Goal: Information Seeking & Learning: Learn about a topic

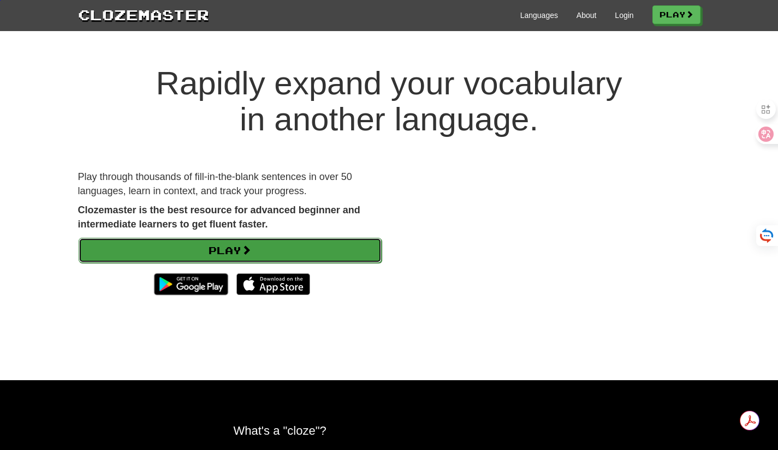
click at [284, 259] on link "Play" at bounding box center [230, 250] width 303 height 25
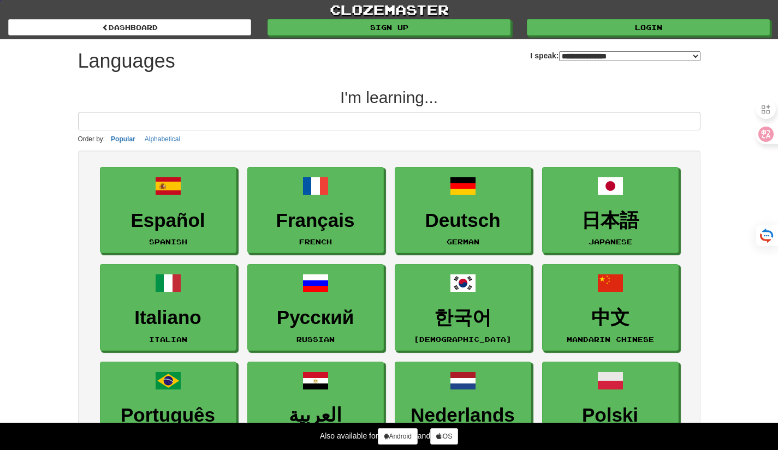
click at [297, 114] on input at bounding box center [389, 121] width 622 height 19
click at [273, 118] on input at bounding box center [389, 121] width 622 height 19
click at [168, 140] on button "Alphabetical" at bounding box center [162, 139] width 42 height 12
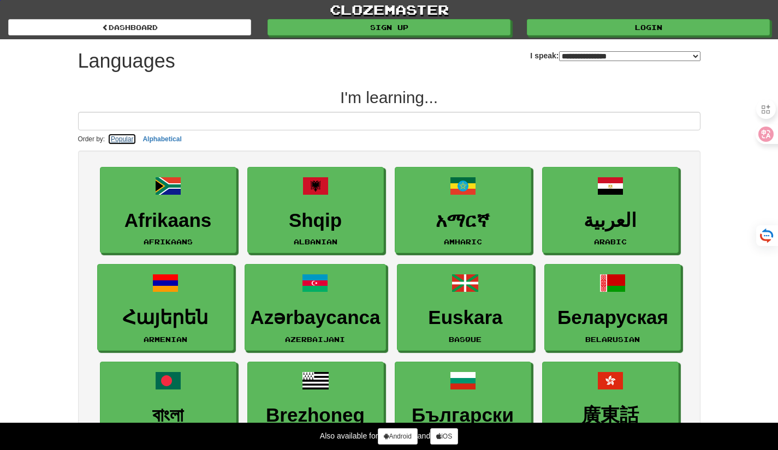
click at [118, 141] on button "Popular" at bounding box center [122, 139] width 29 height 12
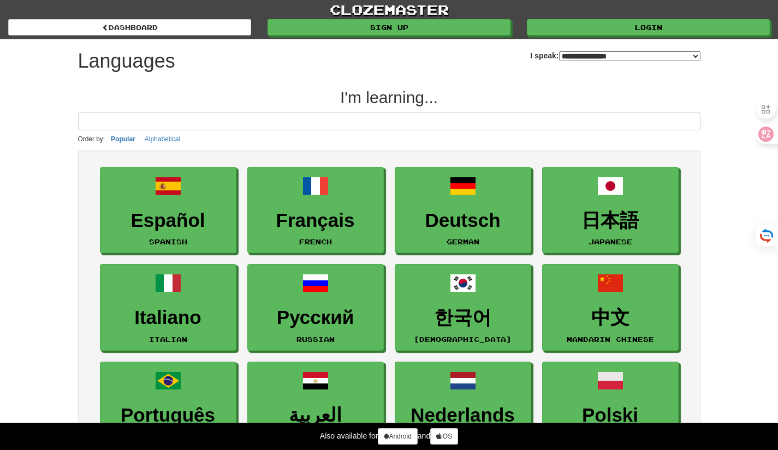
click at [583, 53] on select "**********" at bounding box center [629, 56] width 141 height 10
select select "**"
click at [559, 51] on select "**********" at bounding box center [629, 56] width 141 height 10
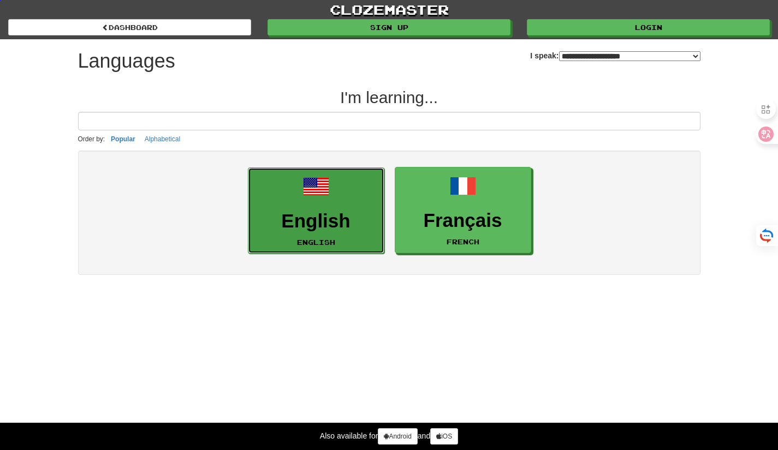
click at [334, 215] on h3 "English" at bounding box center [316, 221] width 124 height 21
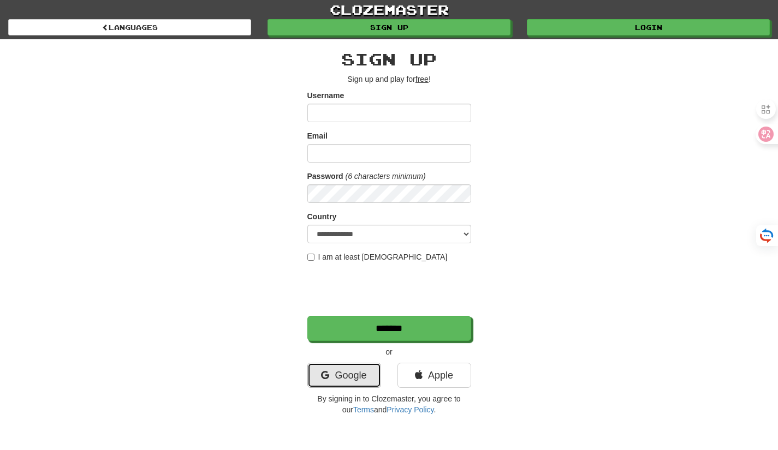
click at [362, 378] on link "Google" at bounding box center [344, 375] width 74 height 25
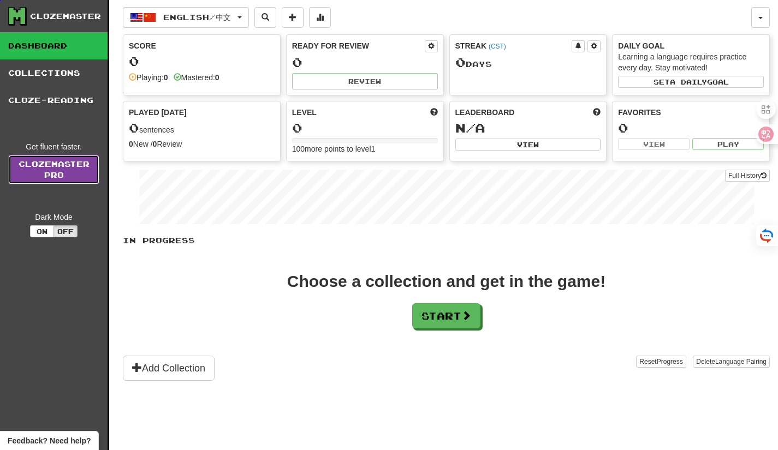
click at [75, 177] on link "Clozemaster Pro" at bounding box center [53, 169] width 91 height 29
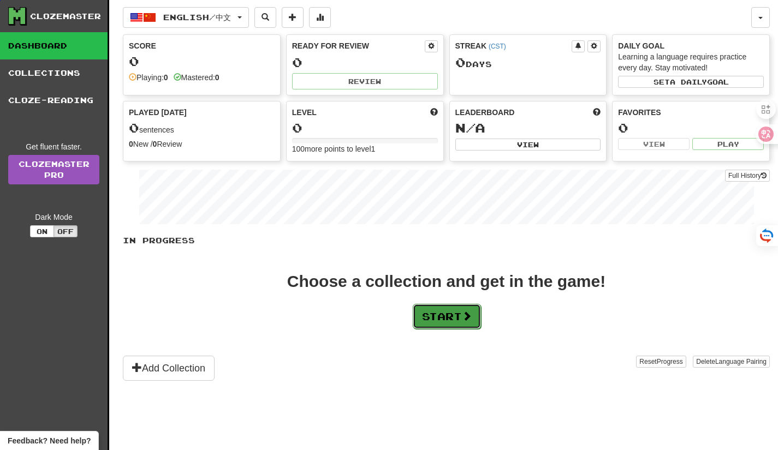
click at [447, 314] on button "Start" at bounding box center [447, 316] width 68 height 25
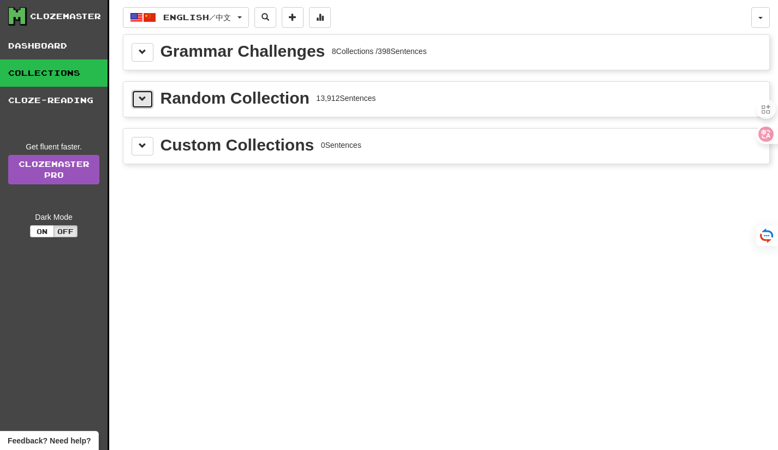
click at [143, 98] on span at bounding box center [143, 99] width 8 height 8
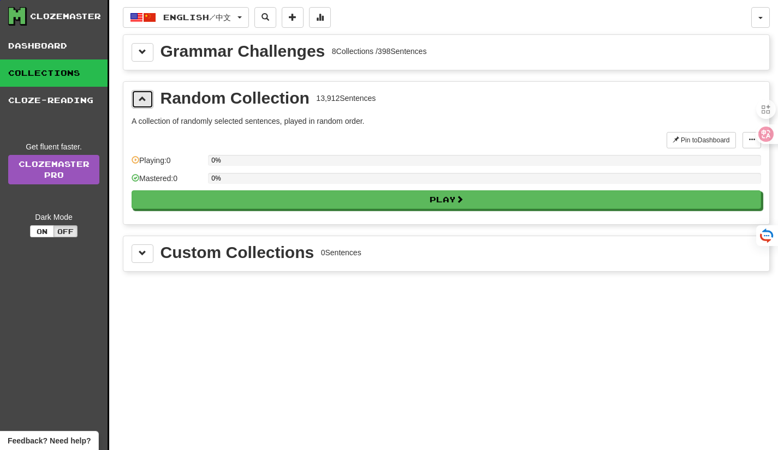
click at [143, 98] on span at bounding box center [143, 99] width 8 height 8
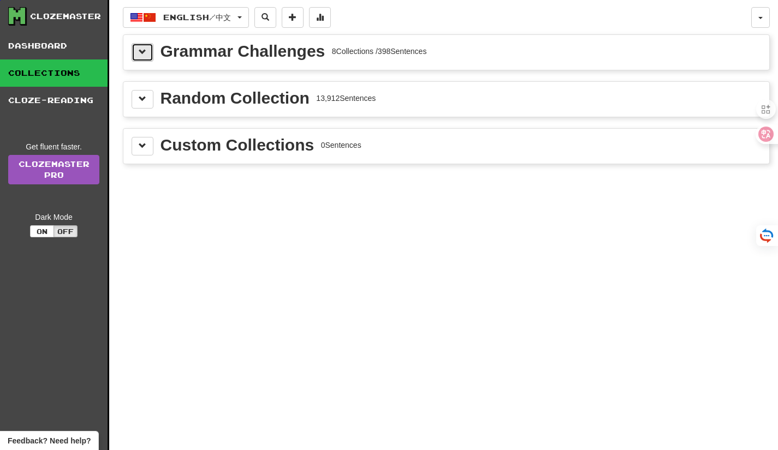
click at [145, 57] on button at bounding box center [143, 52] width 22 height 19
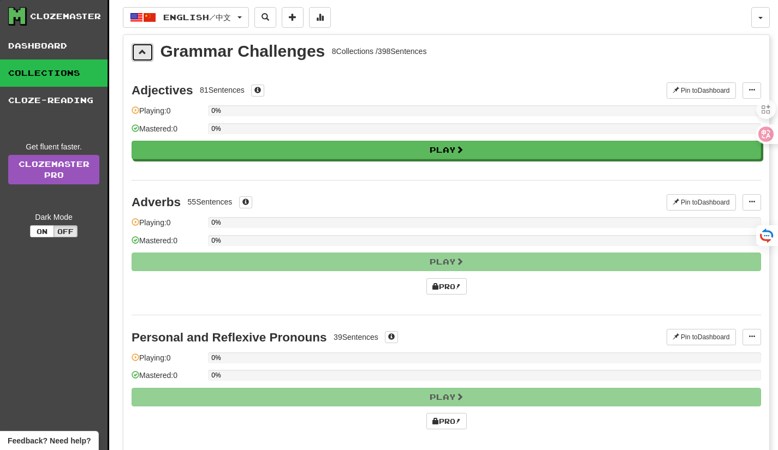
click at [145, 57] on button at bounding box center [143, 52] width 22 height 19
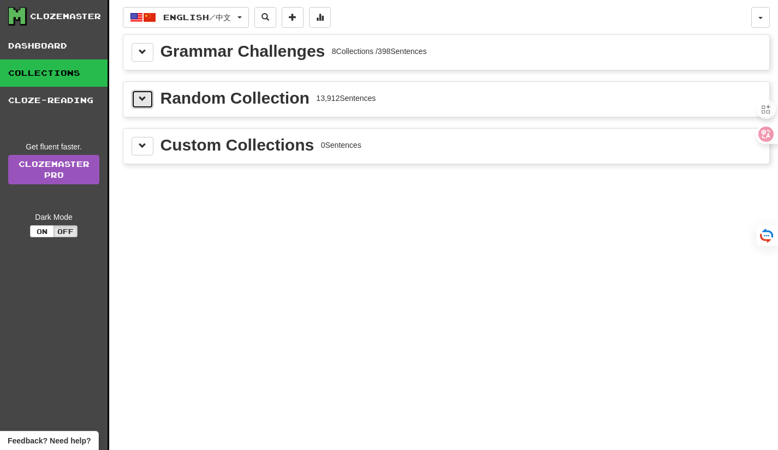
click at [134, 102] on button at bounding box center [143, 99] width 22 height 19
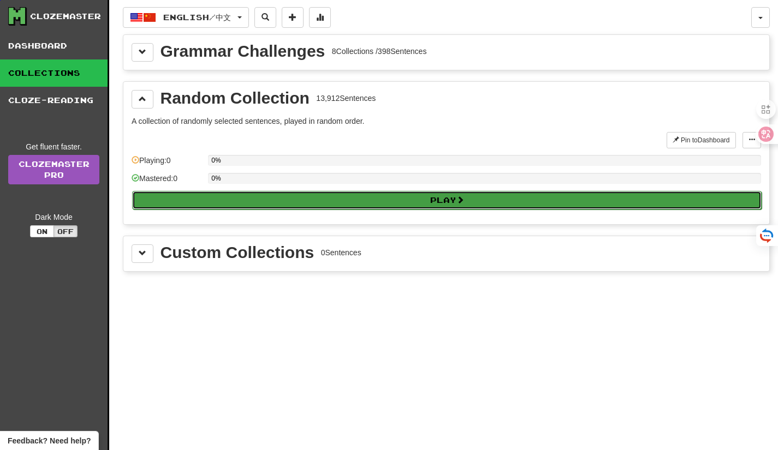
click at [378, 202] on button "Play" at bounding box center [446, 200] width 629 height 19
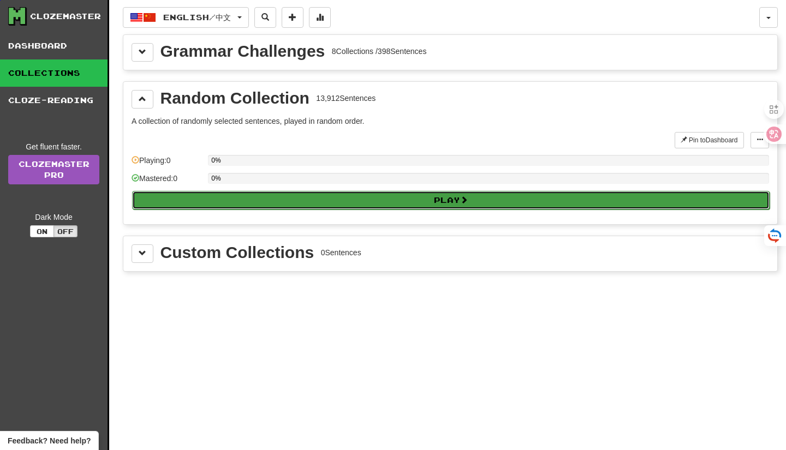
select select "**"
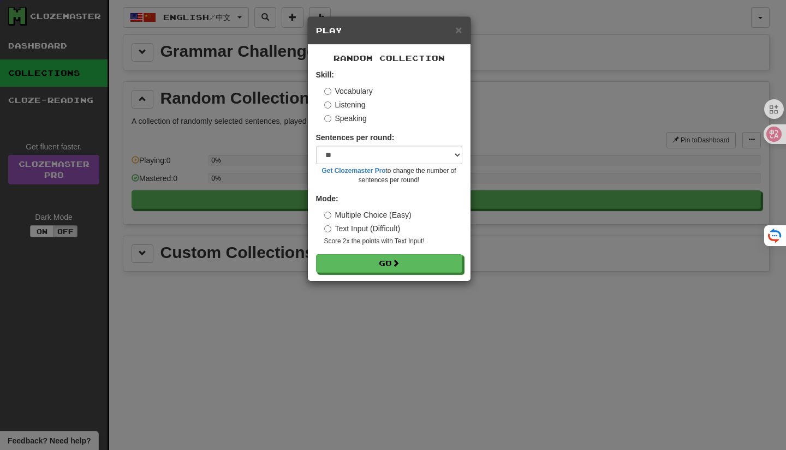
click at [322, 109] on div "Skill: Vocabulary Listening Speaking" at bounding box center [389, 96] width 146 height 55
click at [428, 265] on button "Go" at bounding box center [390, 264] width 146 height 19
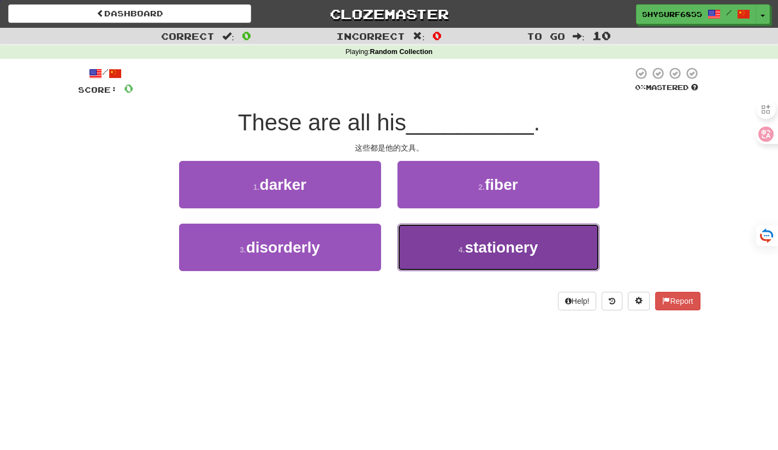
click at [519, 253] on span "stationery" at bounding box center [501, 247] width 73 height 17
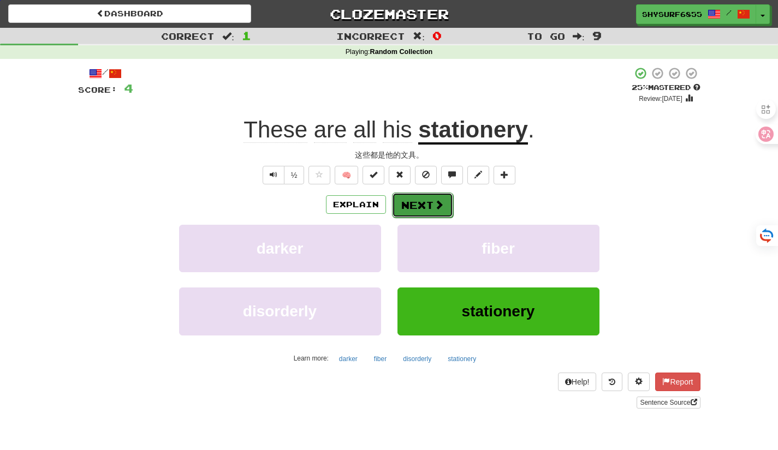
click at [430, 213] on button "Next" at bounding box center [422, 205] width 61 height 25
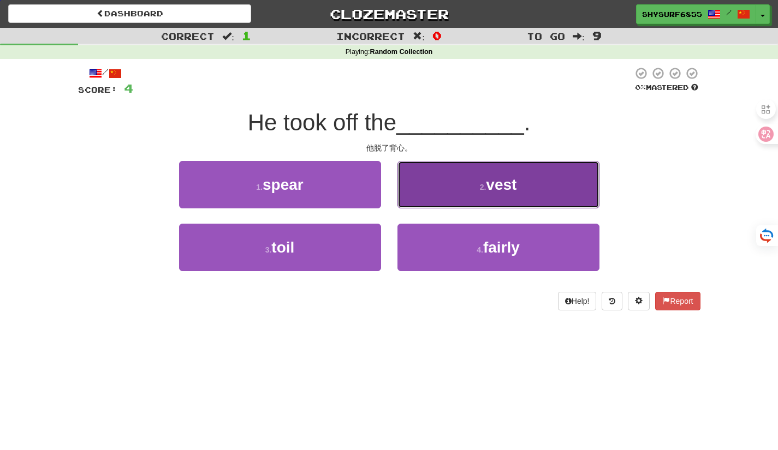
click at [492, 187] on span "vest" at bounding box center [501, 184] width 31 height 17
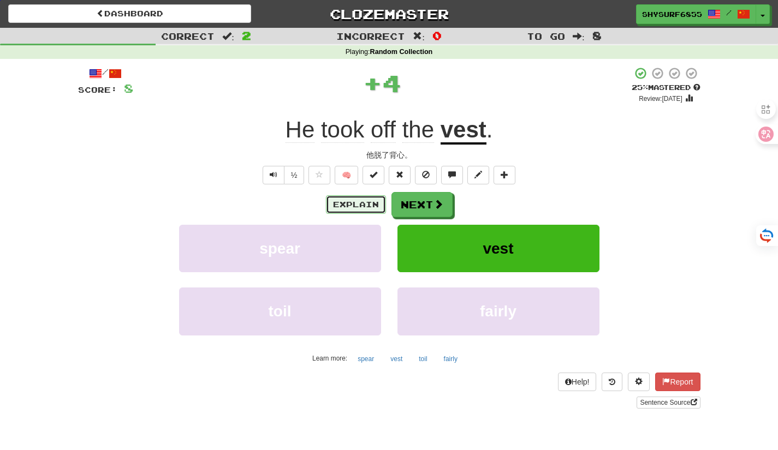
click at [360, 198] on button "Explain" at bounding box center [356, 204] width 60 height 19
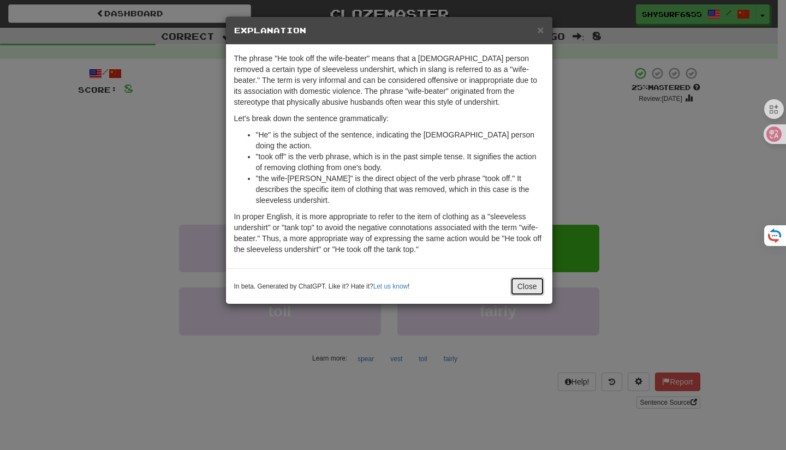
click at [521, 277] on button "Close" at bounding box center [527, 286] width 34 height 19
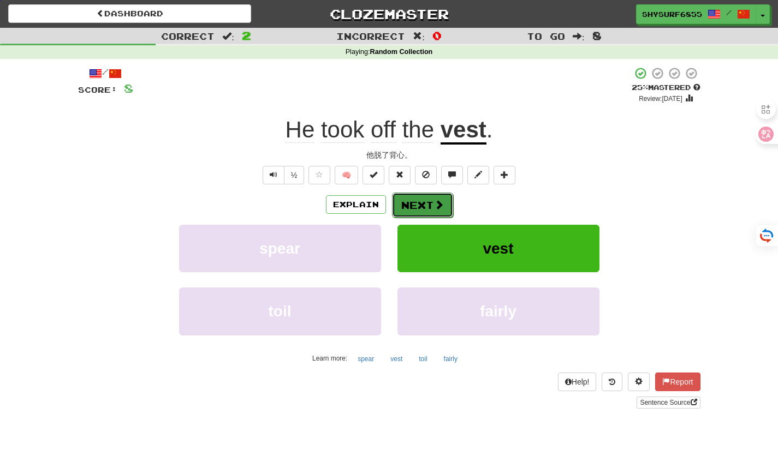
click at [427, 204] on button "Next" at bounding box center [422, 205] width 61 height 25
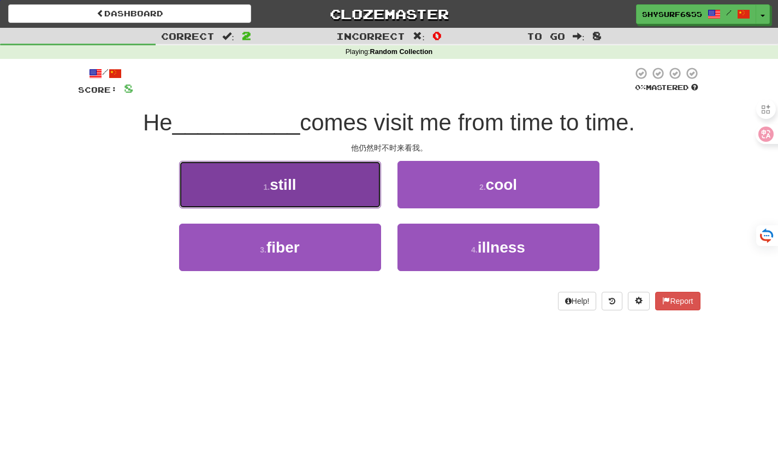
click at [323, 186] on button "1 . still" at bounding box center [280, 184] width 202 height 47
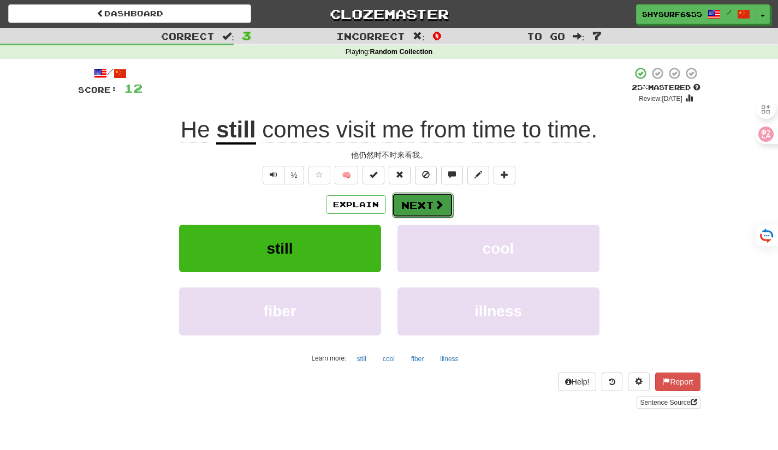
click at [440, 210] on span at bounding box center [439, 205] width 10 height 10
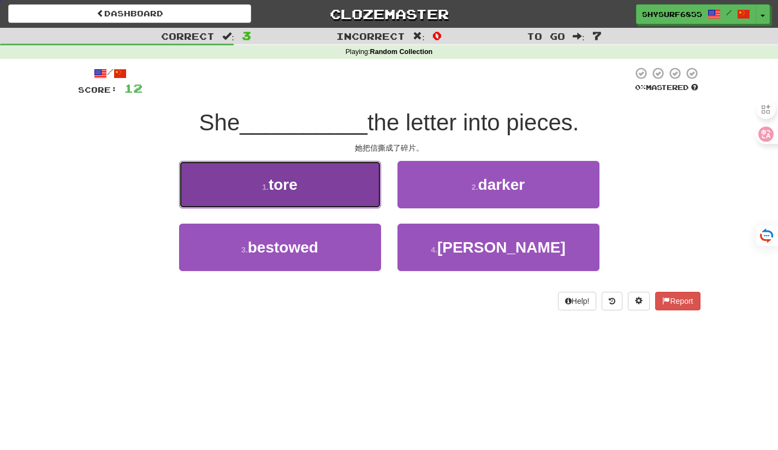
click at [330, 198] on button "1 . tore" at bounding box center [280, 184] width 202 height 47
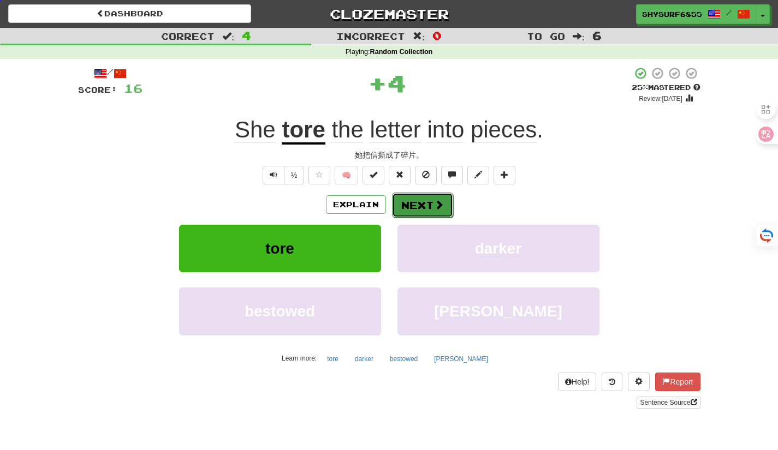
click at [422, 203] on button "Next" at bounding box center [422, 205] width 61 height 25
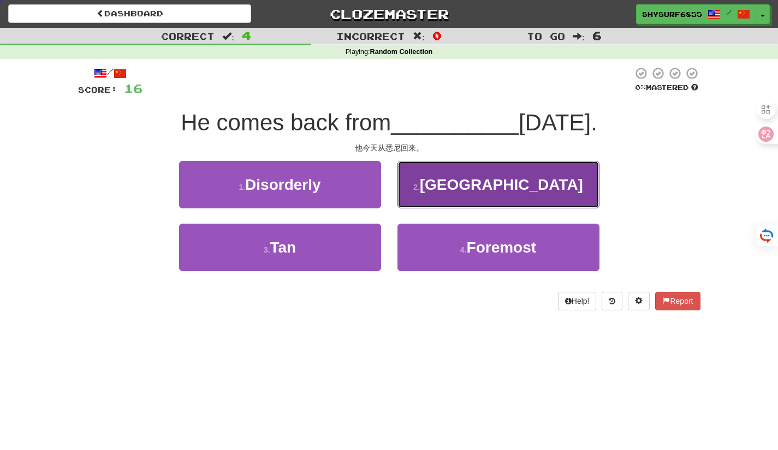
click at [483, 193] on span "[GEOGRAPHIC_DATA]" at bounding box center [501, 184] width 163 height 17
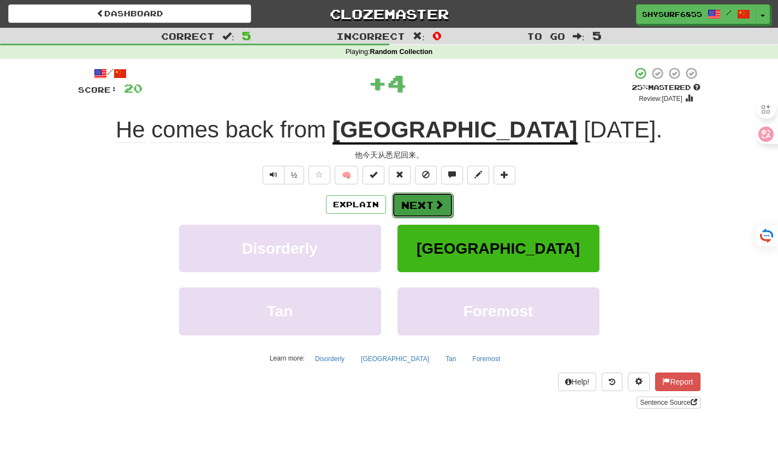
click at [406, 211] on button "Next" at bounding box center [422, 205] width 61 height 25
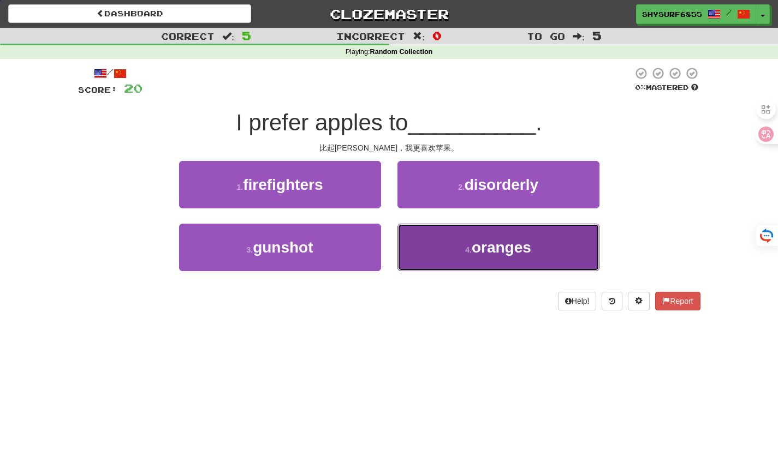
click at [472, 253] on small "4 ." at bounding box center [468, 250] width 7 height 9
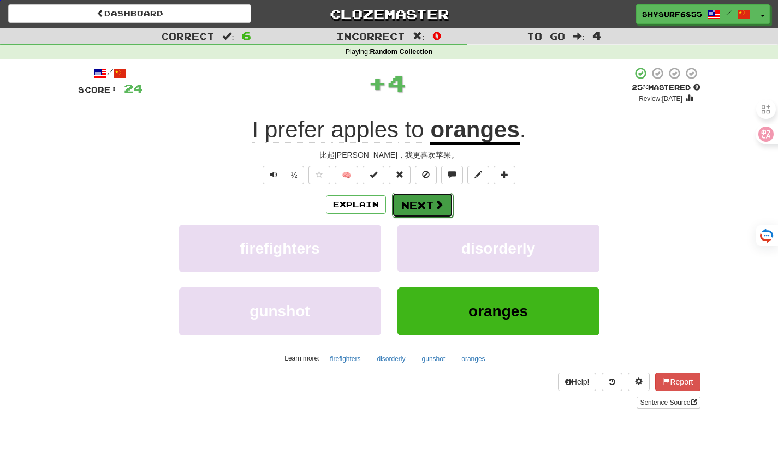
click at [438, 208] on span at bounding box center [439, 205] width 10 height 10
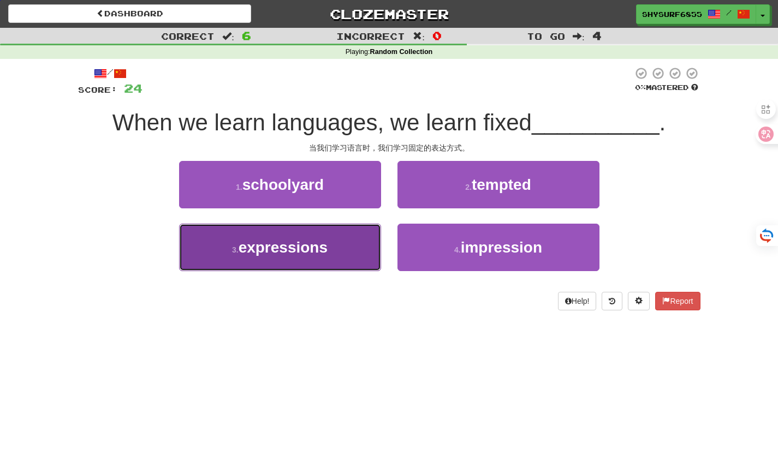
click at [334, 249] on button "3 . expressions" at bounding box center [280, 247] width 202 height 47
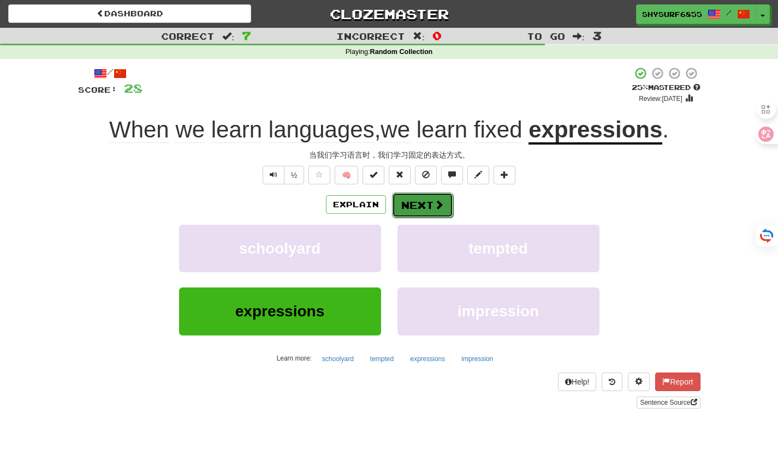
click at [424, 203] on button "Next" at bounding box center [422, 205] width 61 height 25
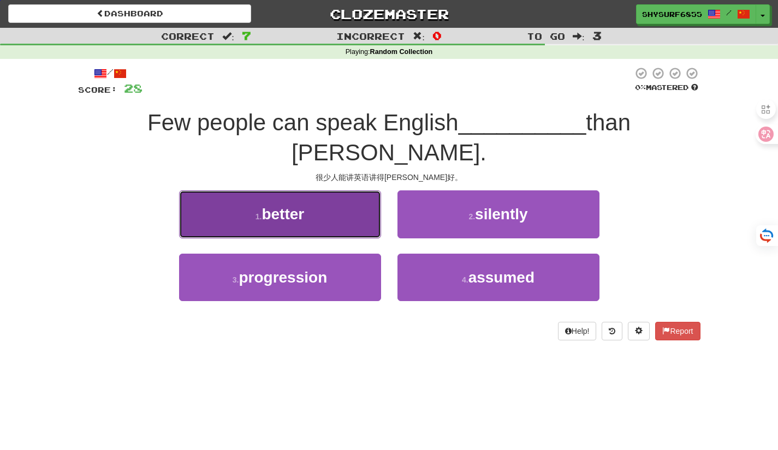
click at [349, 191] on button "1 . better" at bounding box center [280, 214] width 202 height 47
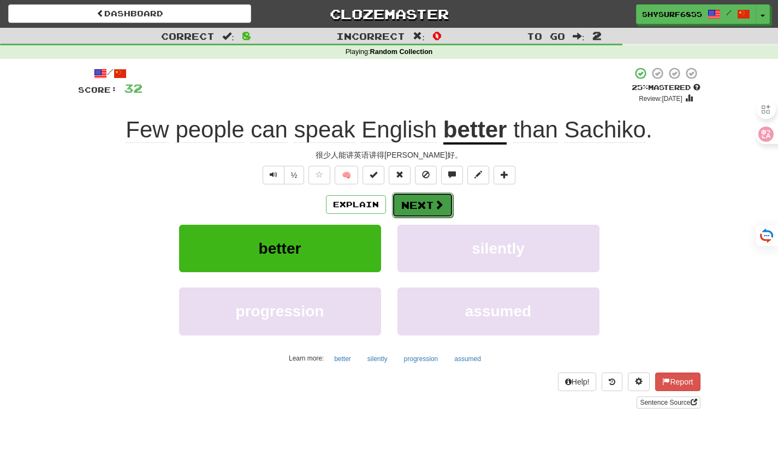
click at [424, 200] on button "Next" at bounding box center [422, 205] width 61 height 25
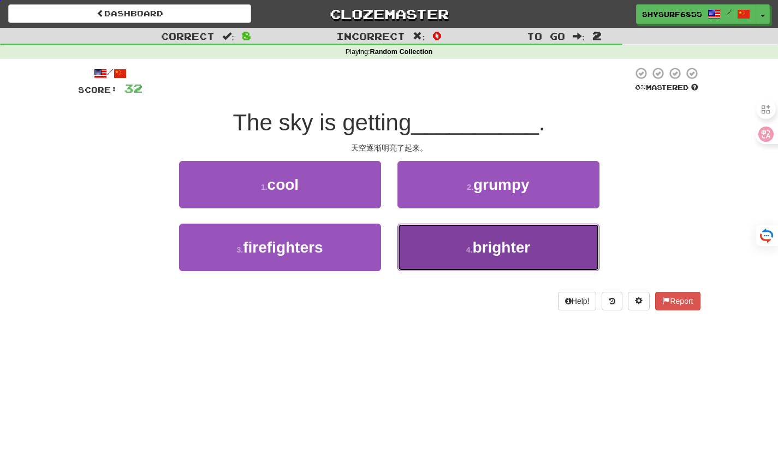
click at [451, 242] on button "4 . brighter" at bounding box center [498, 247] width 202 height 47
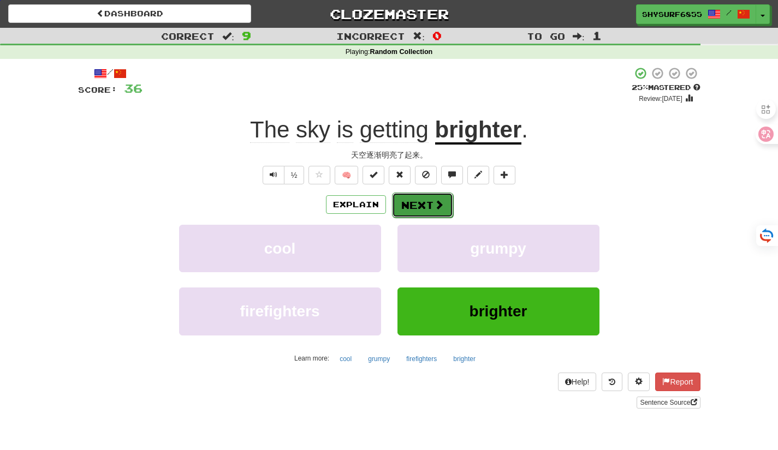
click at [428, 204] on button "Next" at bounding box center [422, 205] width 61 height 25
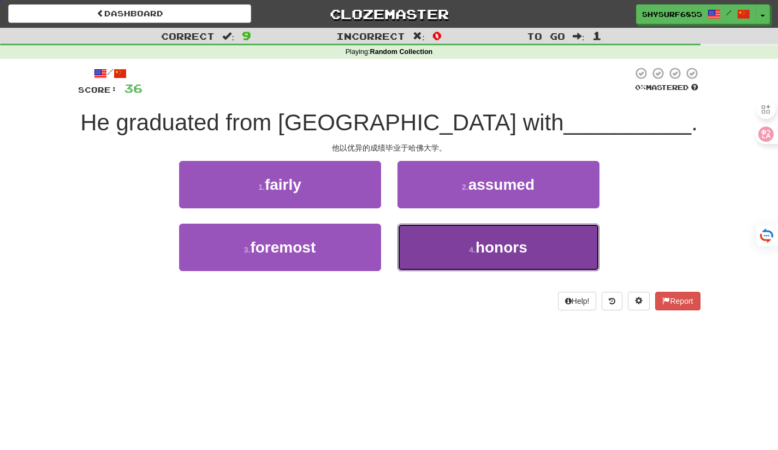
click at [461, 258] on button "4 . honors" at bounding box center [498, 247] width 202 height 47
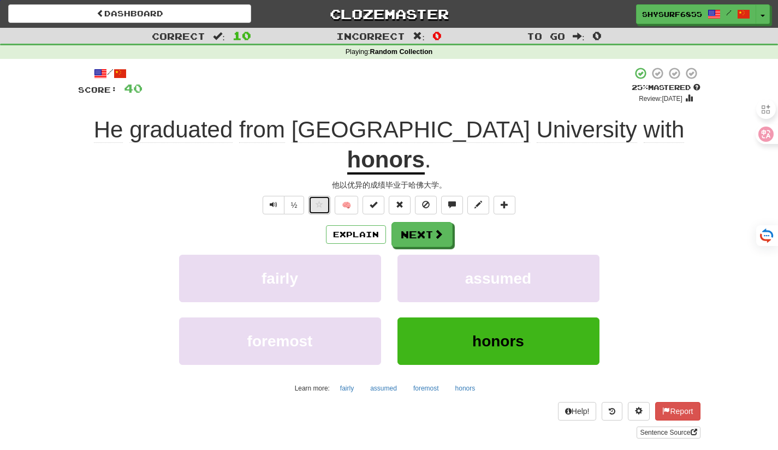
click at [317, 196] on button at bounding box center [319, 205] width 22 height 19
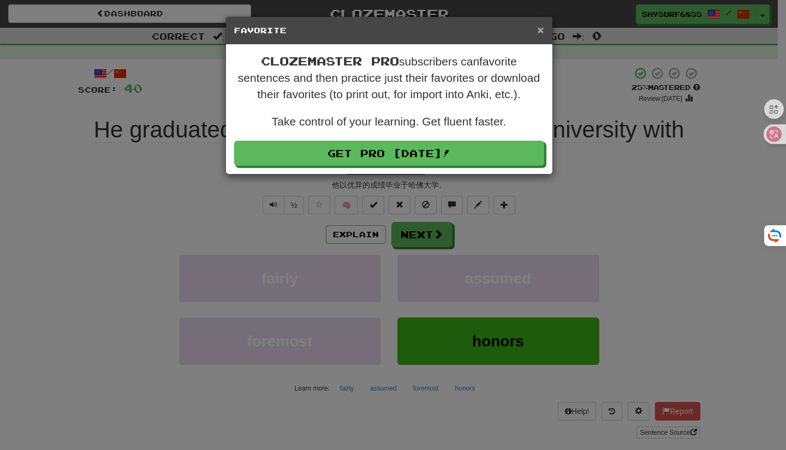
click at [539, 30] on span "×" at bounding box center [540, 29] width 7 height 13
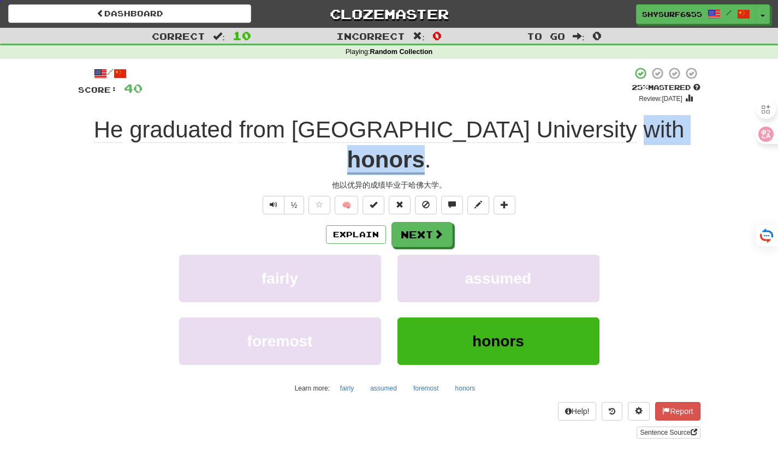
drag, startPoint x: 519, startPoint y: 136, endPoint x: 640, endPoint y: 130, distance: 121.3
click at [640, 130] on div "He graduated from [GEOGRAPHIC_DATA] with honors ." at bounding box center [389, 144] width 622 height 59
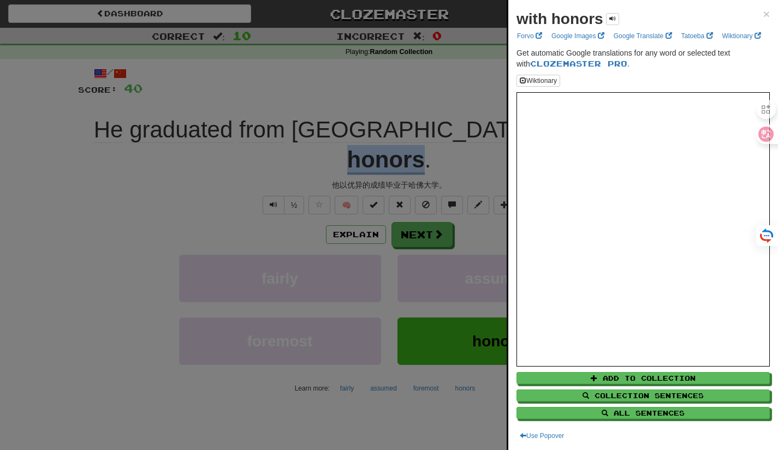
copy div "with honors"
click at [478, 133] on div at bounding box center [389, 225] width 778 height 450
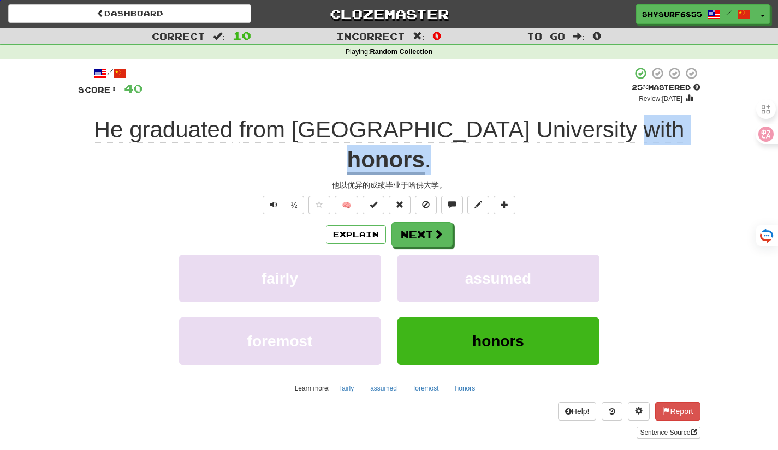
drag, startPoint x: 518, startPoint y: 134, endPoint x: 651, endPoint y: 132, distance: 132.7
click at [651, 132] on div "He graduated from [GEOGRAPHIC_DATA] with honors ." at bounding box center [389, 144] width 622 height 59
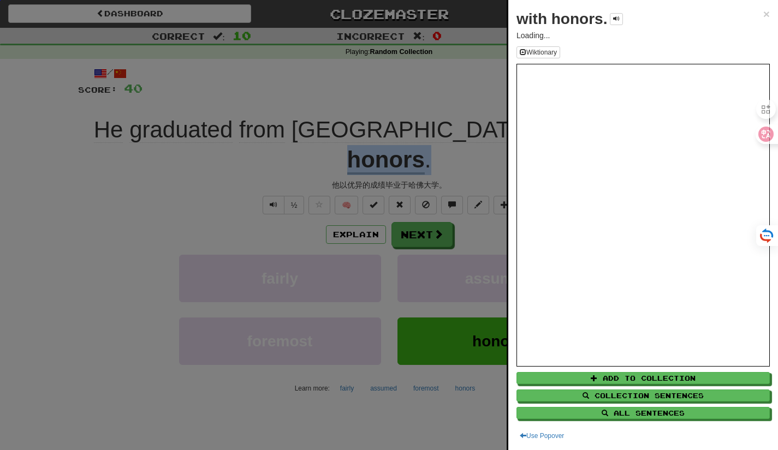
copy div "with honors ."
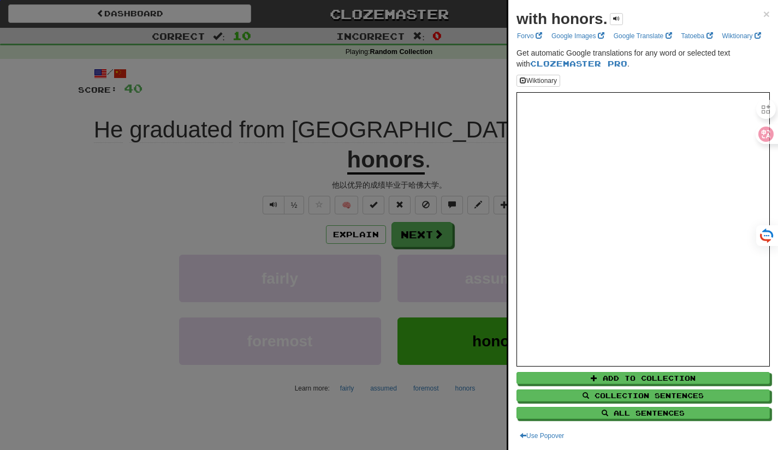
click at [410, 210] on div at bounding box center [389, 225] width 778 height 450
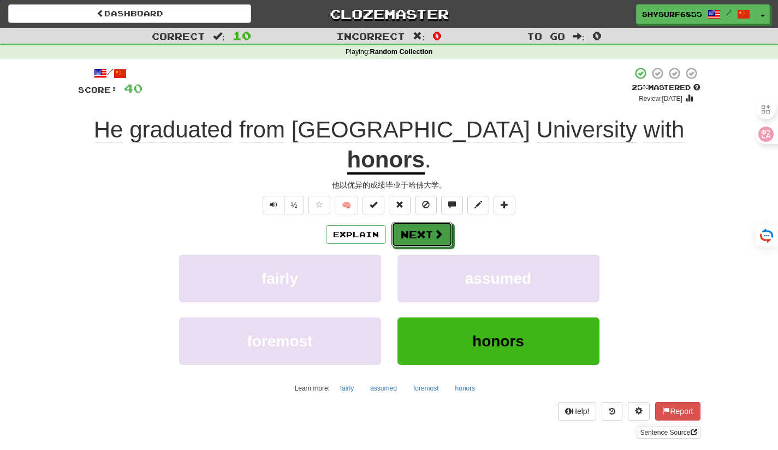
click at [410, 222] on button "Next" at bounding box center [421, 234] width 61 height 25
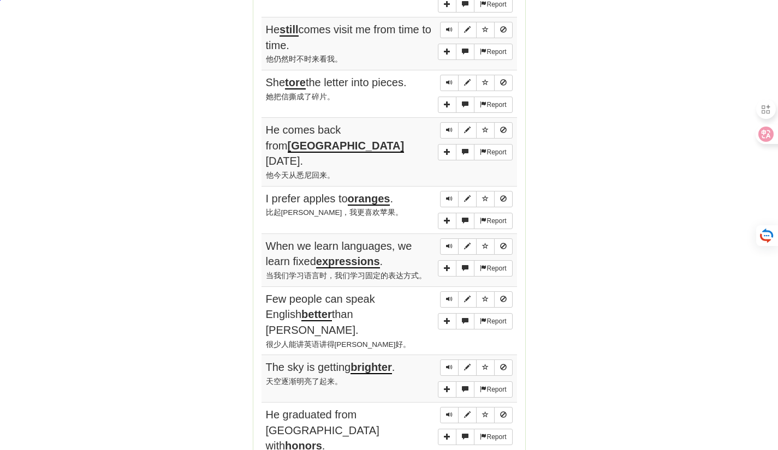
scroll to position [816, 0]
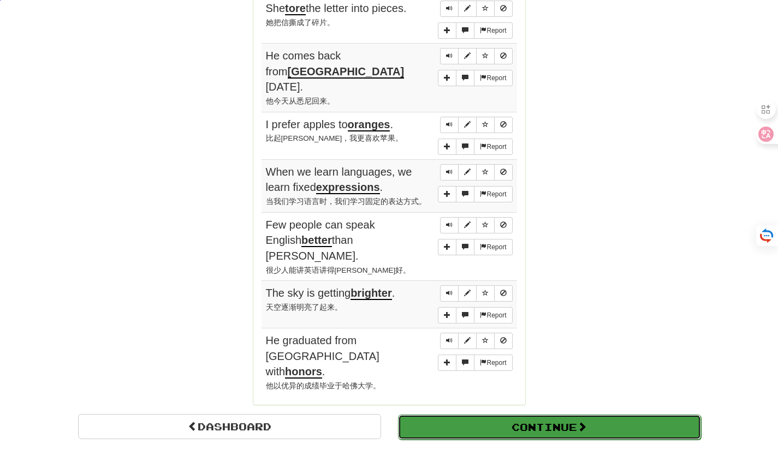
click at [554, 415] on button "Continue" at bounding box center [549, 427] width 303 height 25
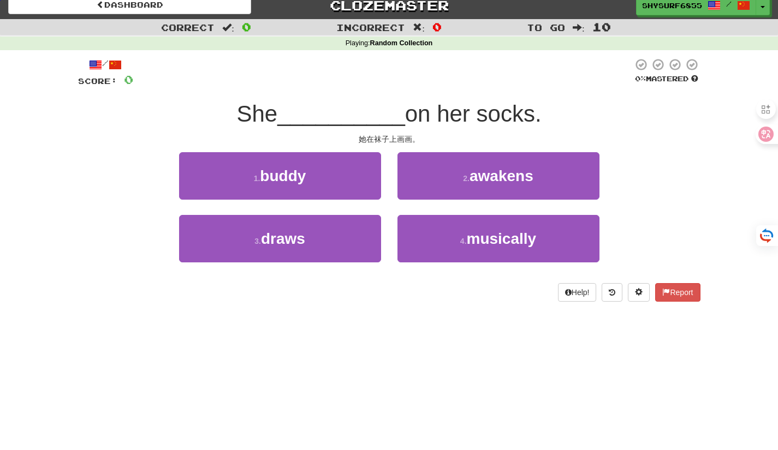
scroll to position [0, 0]
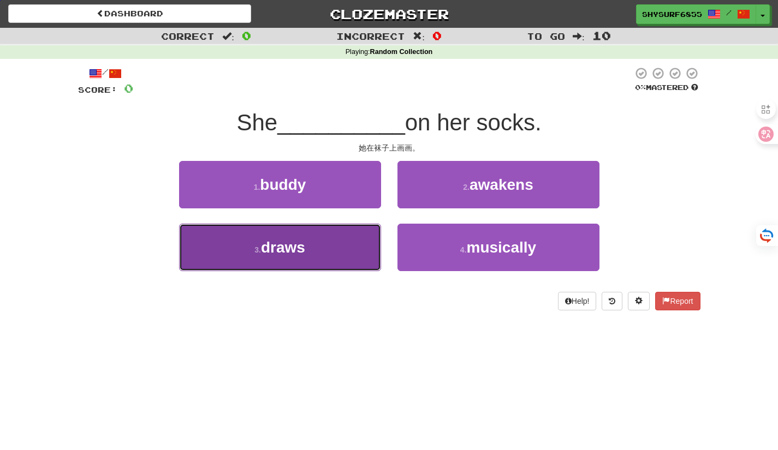
click at [329, 254] on button "3 . draws" at bounding box center [280, 247] width 202 height 47
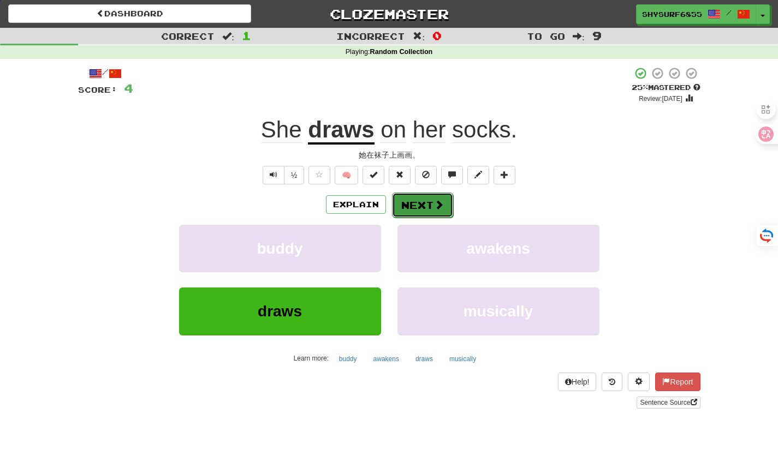
click at [410, 210] on button "Next" at bounding box center [422, 205] width 61 height 25
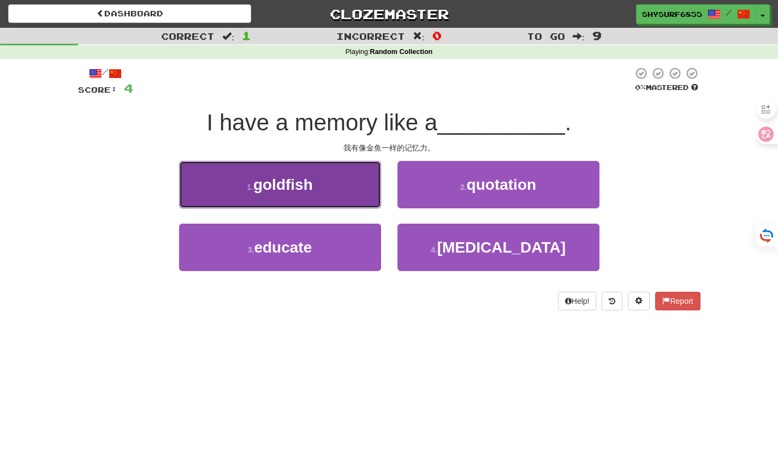
click at [341, 195] on button "1 . goldfish" at bounding box center [280, 184] width 202 height 47
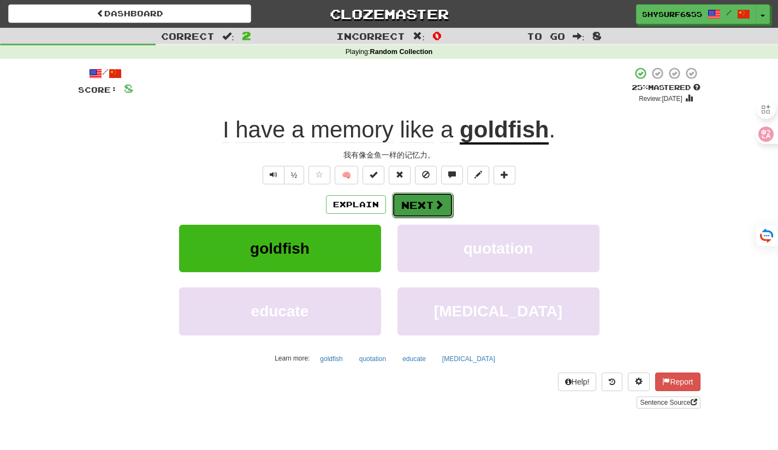
click at [423, 201] on button "Next" at bounding box center [422, 205] width 61 height 25
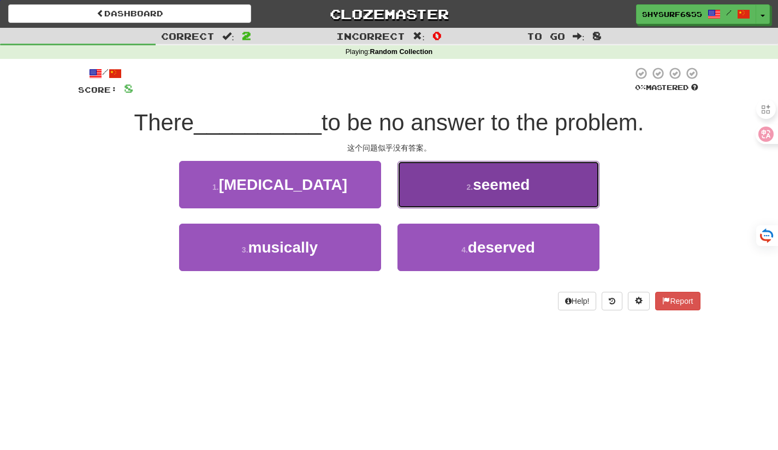
click at [495, 192] on span "seemed" at bounding box center [501, 184] width 57 height 17
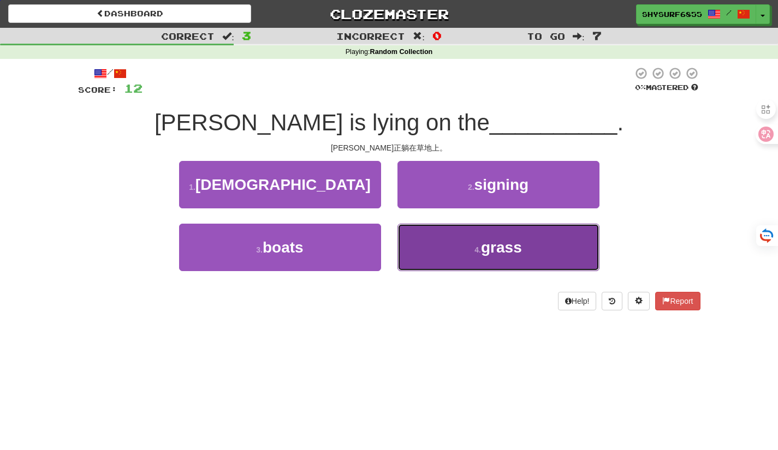
click at [510, 249] on span "grass" at bounding box center [501, 247] width 41 height 17
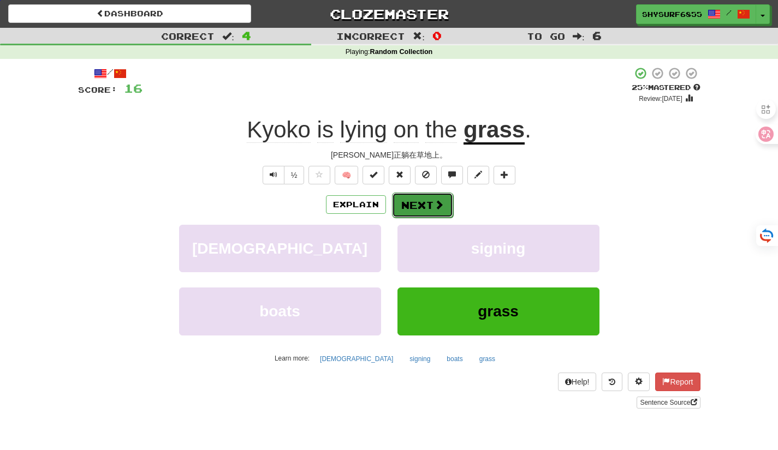
click at [430, 217] on button "Next" at bounding box center [422, 205] width 61 height 25
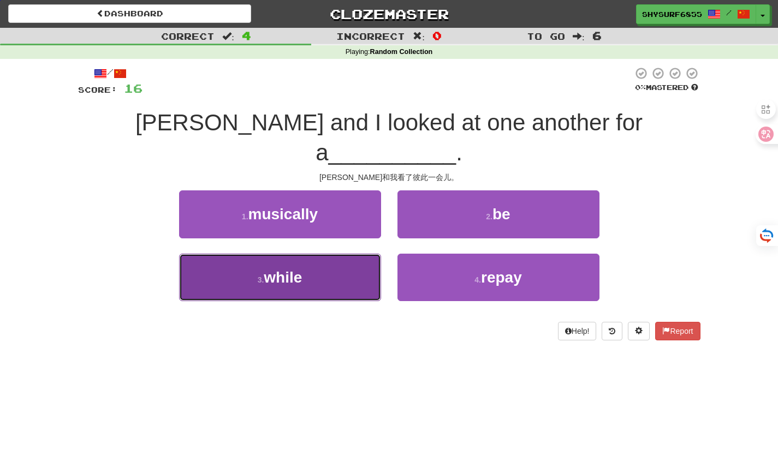
click at [341, 254] on button "3 . while" at bounding box center [280, 277] width 202 height 47
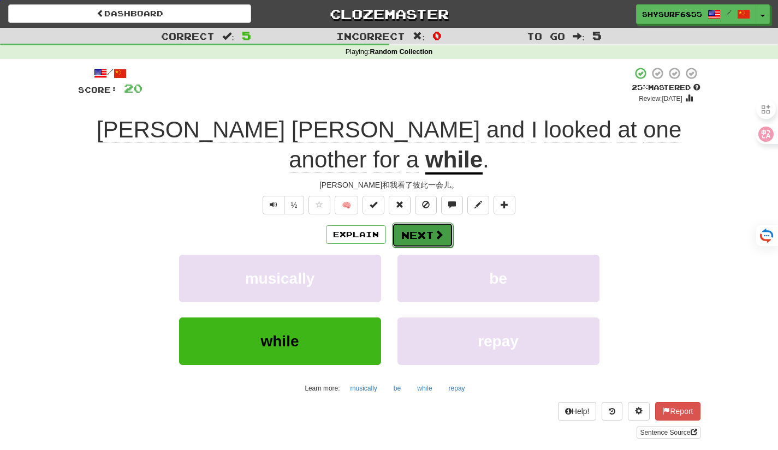
click at [426, 223] on button "Next" at bounding box center [422, 235] width 61 height 25
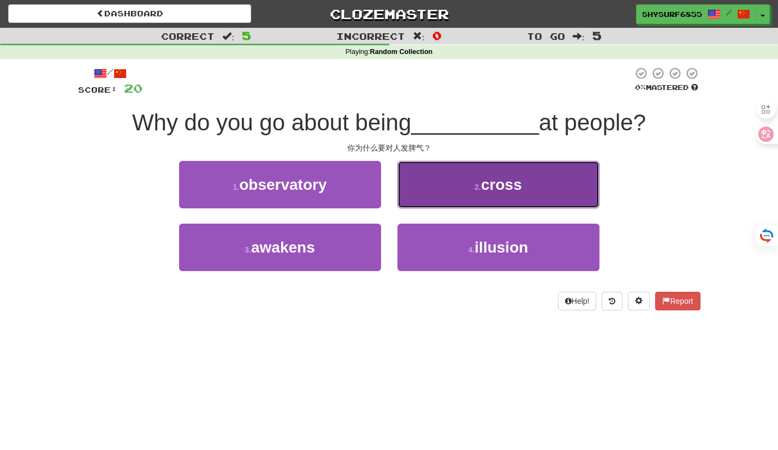
click at [516, 181] on span "cross" at bounding box center [501, 184] width 41 height 17
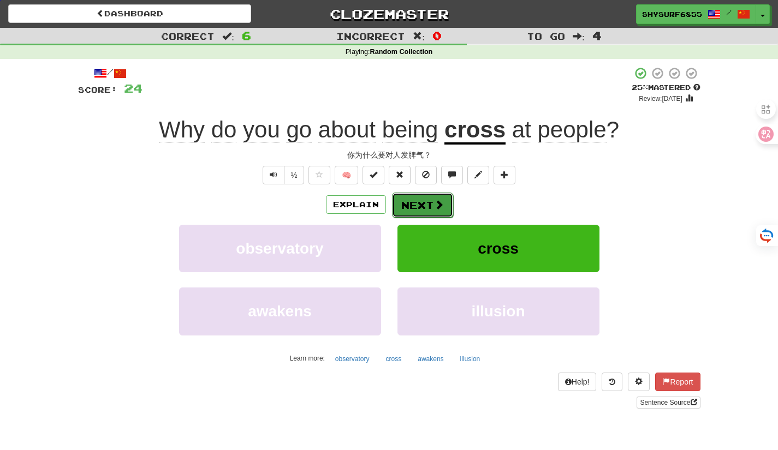
click at [428, 209] on button "Next" at bounding box center [422, 205] width 61 height 25
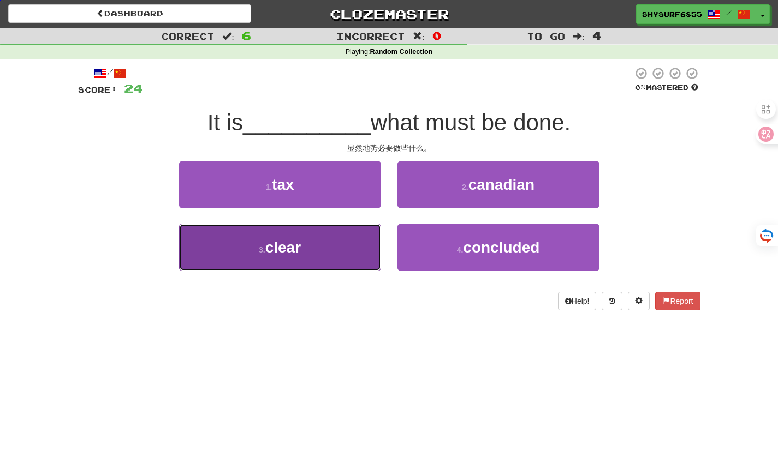
click at [346, 265] on button "3 . clear" at bounding box center [280, 247] width 202 height 47
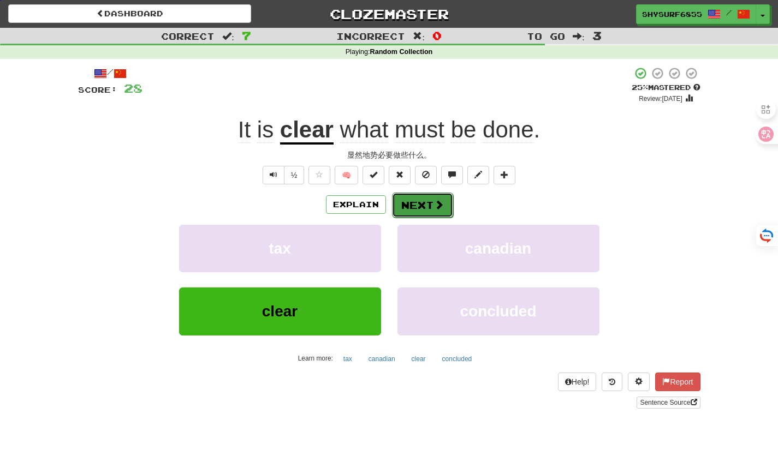
click at [426, 201] on button "Next" at bounding box center [422, 205] width 61 height 25
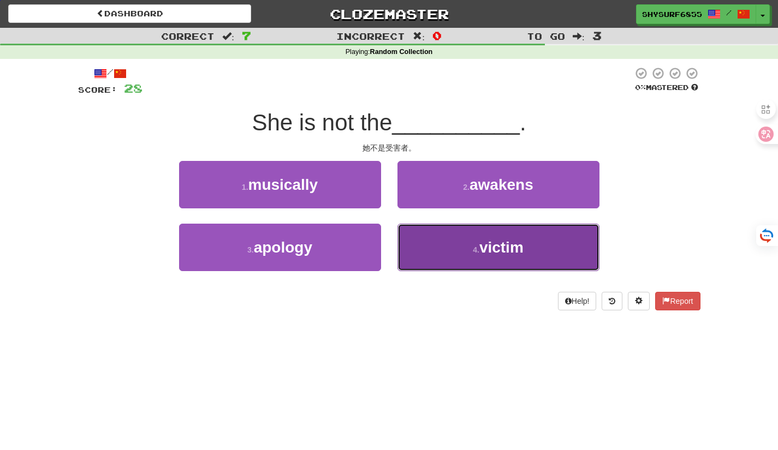
click at [451, 266] on button "4 . victim" at bounding box center [498, 247] width 202 height 47
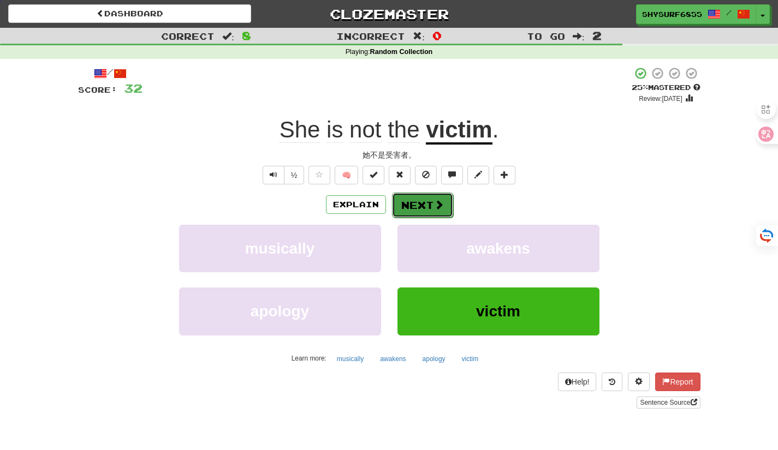
click at [430, 206] on button "Next" at bounding box center [422, 205] width 61 height 25
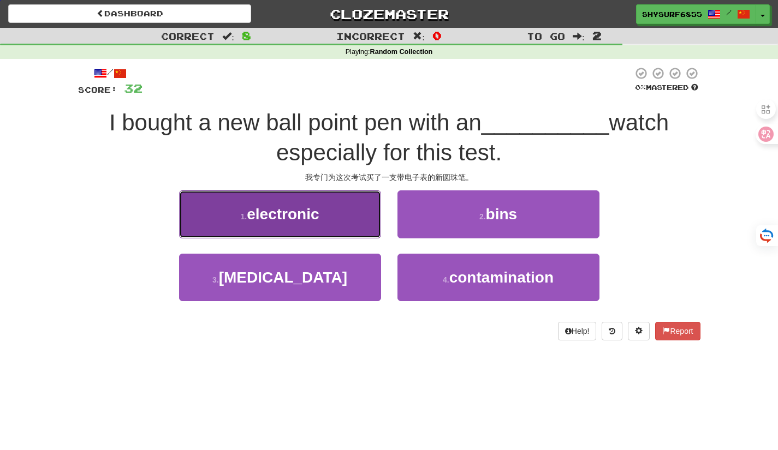
click at [307, 233] on button "1 . electronic" at bounding box center [280, 214] width 202 height 47
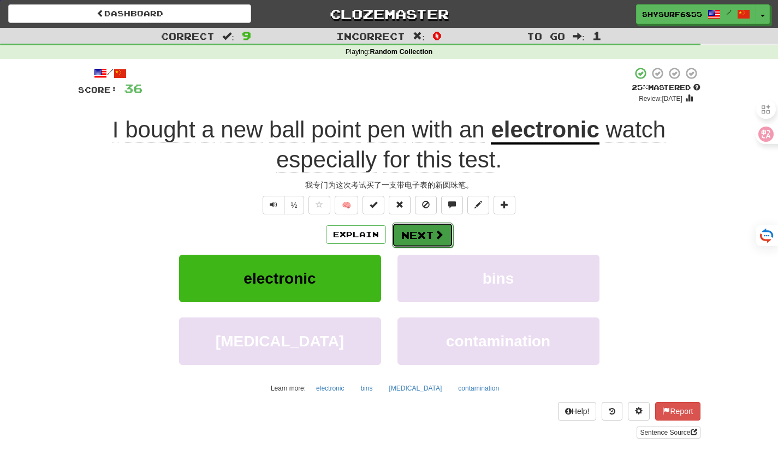
click at [443, 235] on button "Next" at bounding box center [422, 235] width 61 height 25
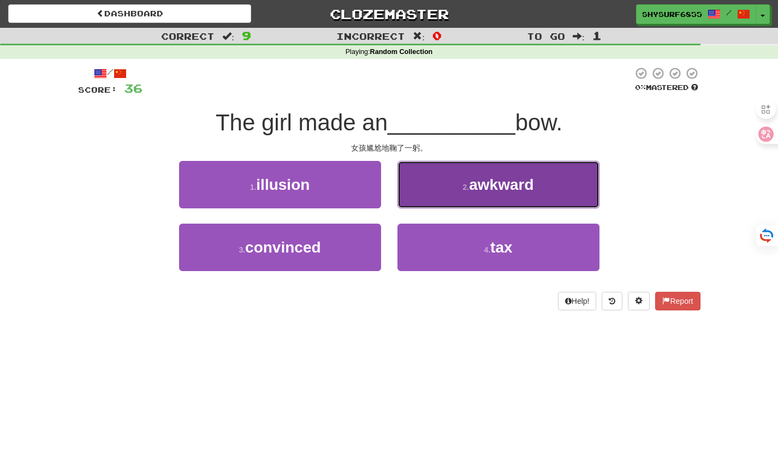
click at [505, 186] on span "awkward" at bounding box center [501, 184] width 64 height 17
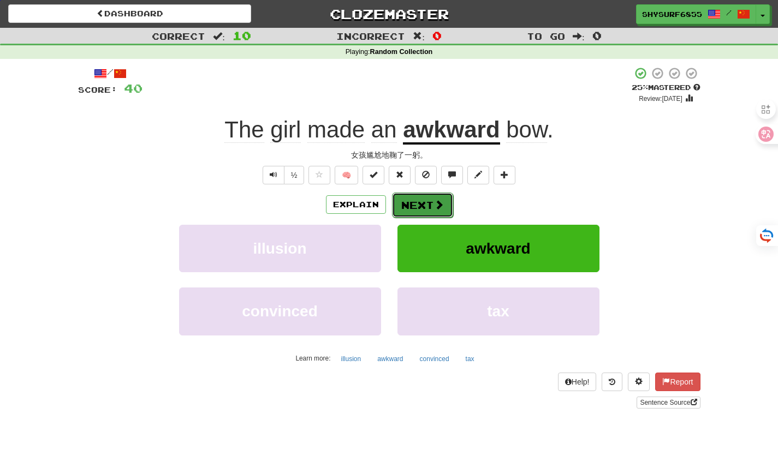
click at [427, 197] on button "Next" at bounding box center [422, 205] width 61 height 25
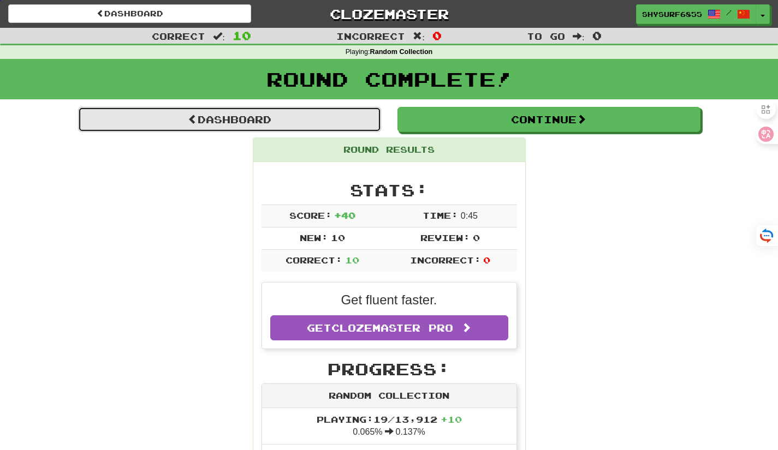
click at [322, 111] on link "Dashboard" at bounding box center [229, 119] width 303 height 25
